Goal: Find specific page/section: Find specific page/section

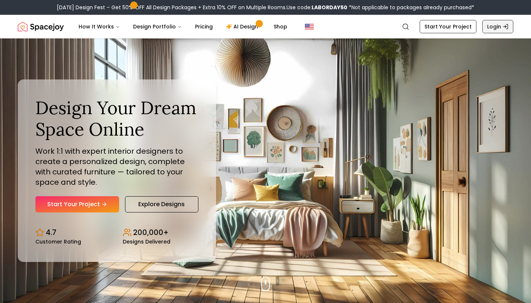
click at [496, 27] on link "Login" at bounding box center [498, 26] width 31 height 13
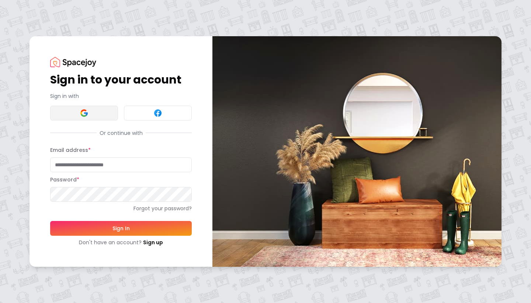
click at [95, 114] on button at bounding box center [84, 113] width 68 height 15
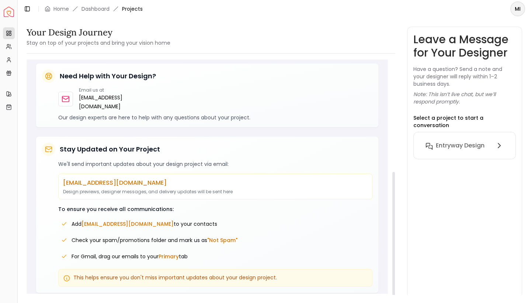
scroll to position [206, 0]
click at [438, 145] on button "Entryway Design" at bounding box center [465, 145] width 90 height 15
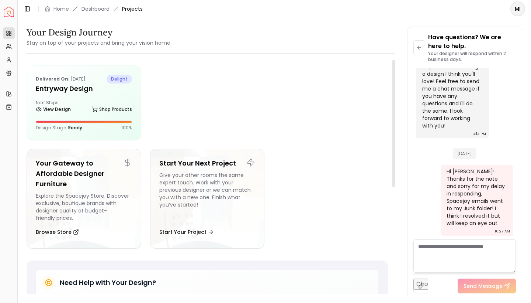
scroll to position [0, 0]
click at [87, 115] on div "Delivered on: Oct 04, 2024 delight Entryway Design Next Steps: View Design Shop…" at bounding box center [84, 103] width 114 height 74
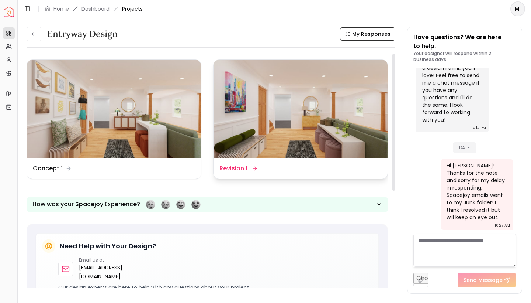
click at [271, 132] on img at bounding box center [301, 109] width 174 height 98
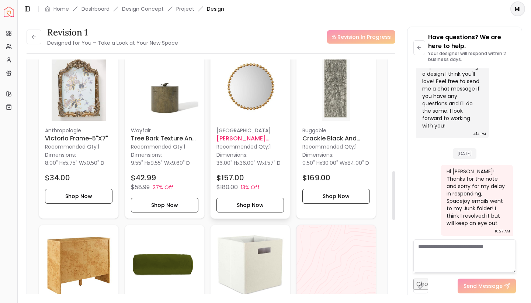
scroll to position [535, 0]
click at [331, 137] on h6 "Crackle Black and White Rug-2'6"x7'" at bounding box center [337, 138] width 68 height 9
click at [335, 140] on h6 "Crackle Black and White Rug-2'6"x7'" at bounding box center [337, 138] width 68 height 9
